Goal: Transaction & Acquisition: Purchase product/service

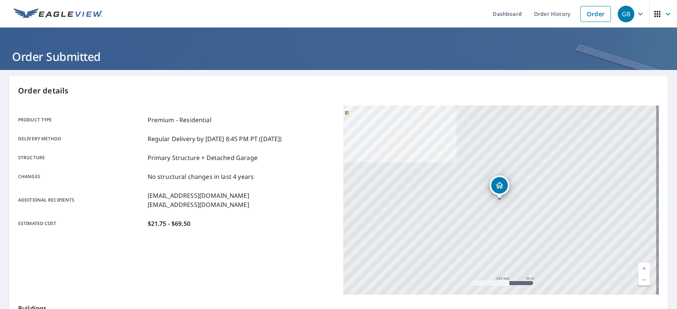
scroll to position [119, 0]
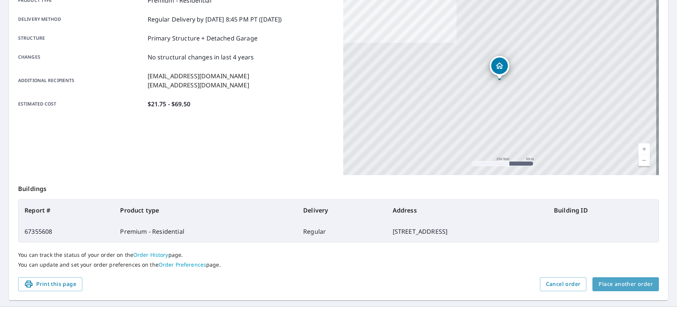
click at [626, 285] on span "Place another order" at bounding box center [626, 283] width 54 height 9
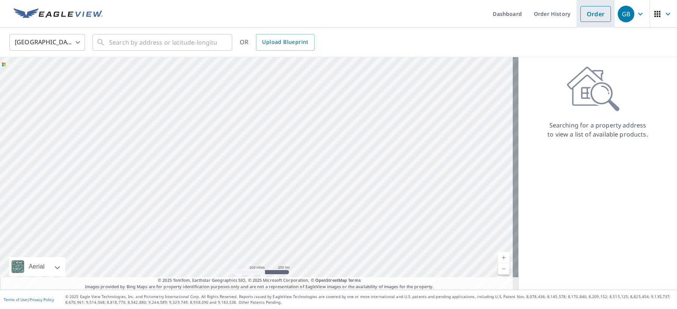
click at [593, 17] on link "Order" at bounding box center [596, 14] width 31 height 16
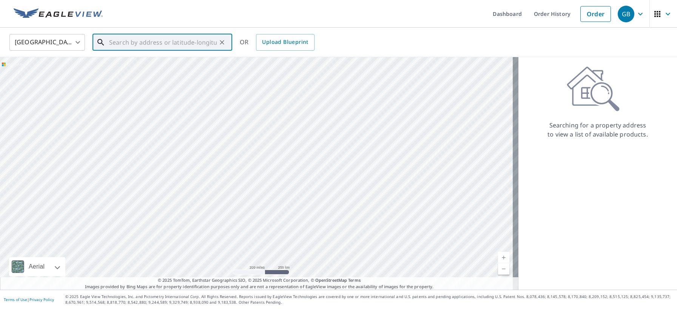
click at [131, 43] on input "text" at bounding box center [163, 42] width 108 height 21
paste input "[STREET_ADDRESS][PERSON_NAME]"
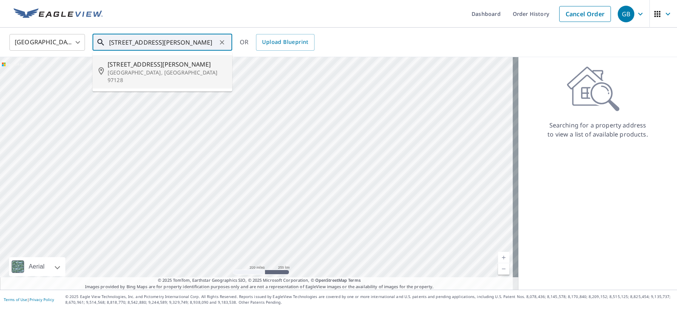
click at [131, 60] on span "[STREET_ADDRESS][PERSON_NAME]" at bounding box center [167, 64] width 119 height 9
type input "[STREET_ADDRESS][PERSON_NAME]"
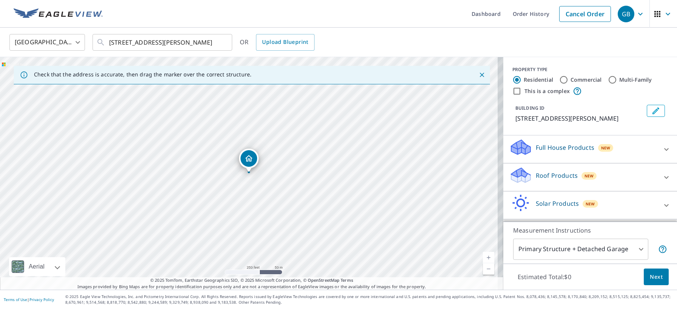
click at [541, 179] on p "Roof Products" at bounding box center [557, 175] width 42 height 9
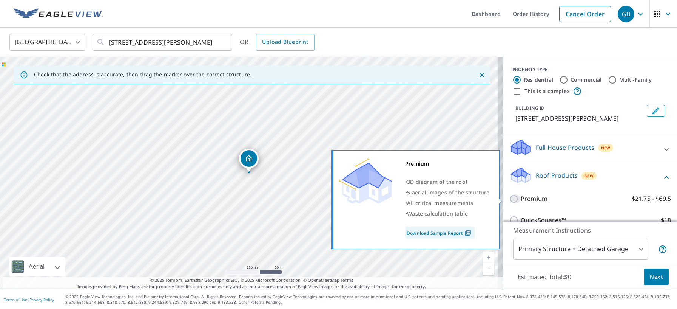
click at [512, 198] on input "Premium $21.75 - $69.5" at bounding box center [515, 198] width 11 height 9
checkbox input "true"
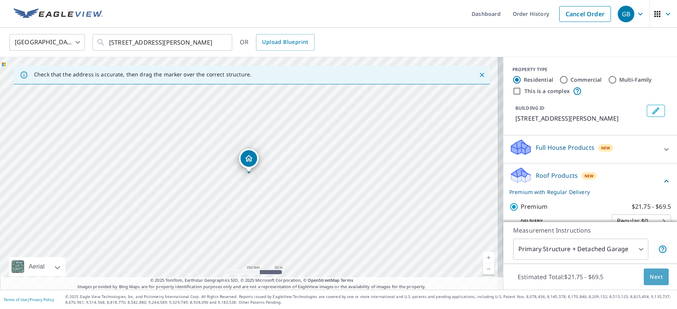
click at [650, 276] on span "Next" at bounding box center [656, 276] width 13 height 9
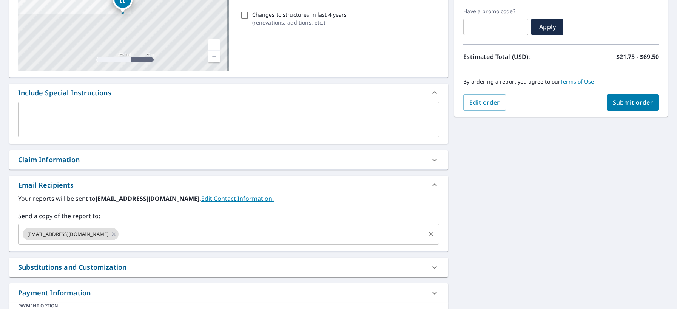
scroll to position [137, 0]
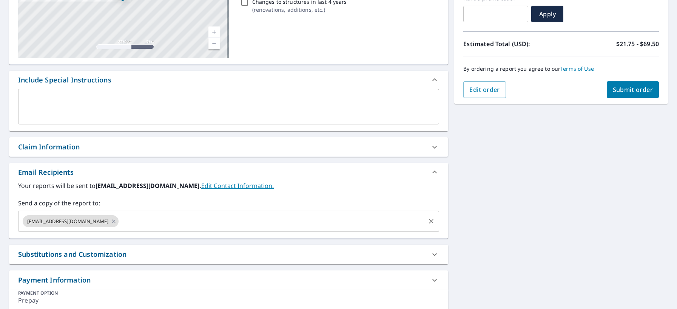
click at [151, 224] on input "text" at bounding box center [272, 221] width 305 height 14
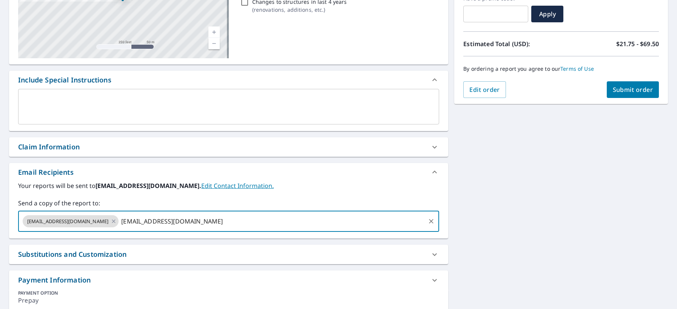
type input "[EMAIL_ADDRESS][DOMAIN_NAME]"
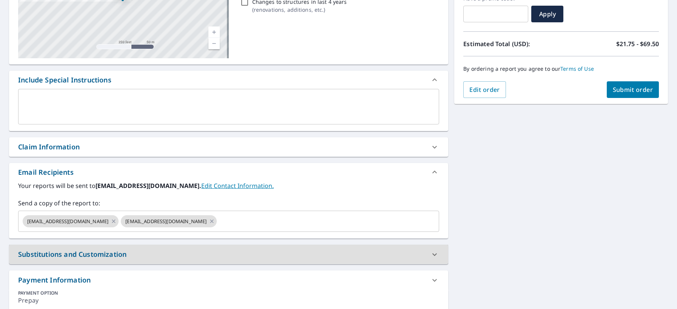
click at [616, 92] on span "Submit order" at bounding box center [633, 89] width 40 height 8
checkbox input "true"
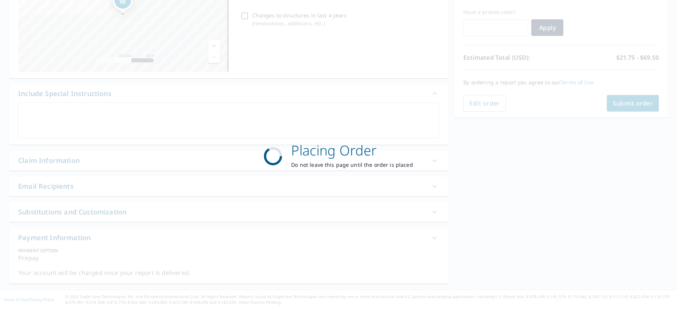
scroll to position [124, 0]
